Goal: Navigation & Orientation: Go to known website

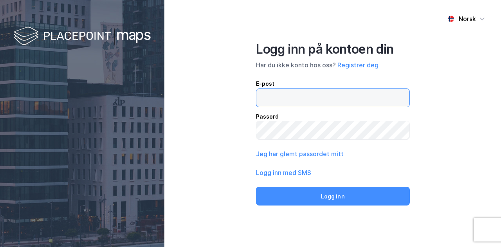
click at [282, 97] on input "email" at bounding box center [333, 98] width 153 height 18
type input "[EMAIL_ADDRESS][DOMAIN_NAME]"
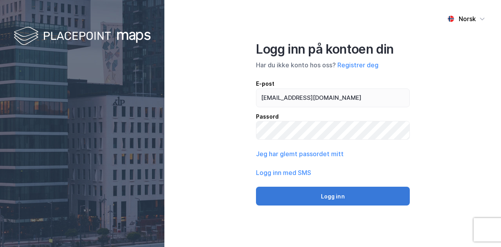
click at [334, 199] on button "Logg inn" at bounding box center [333, 196] width 154 height 19
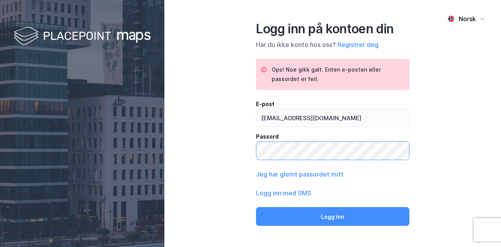
click at [256, 207] on button "Logg inn" at bounding box center [333, 216] width 154 height 19
